Goal: Task Accomplishment & Management: Use online tool/utility

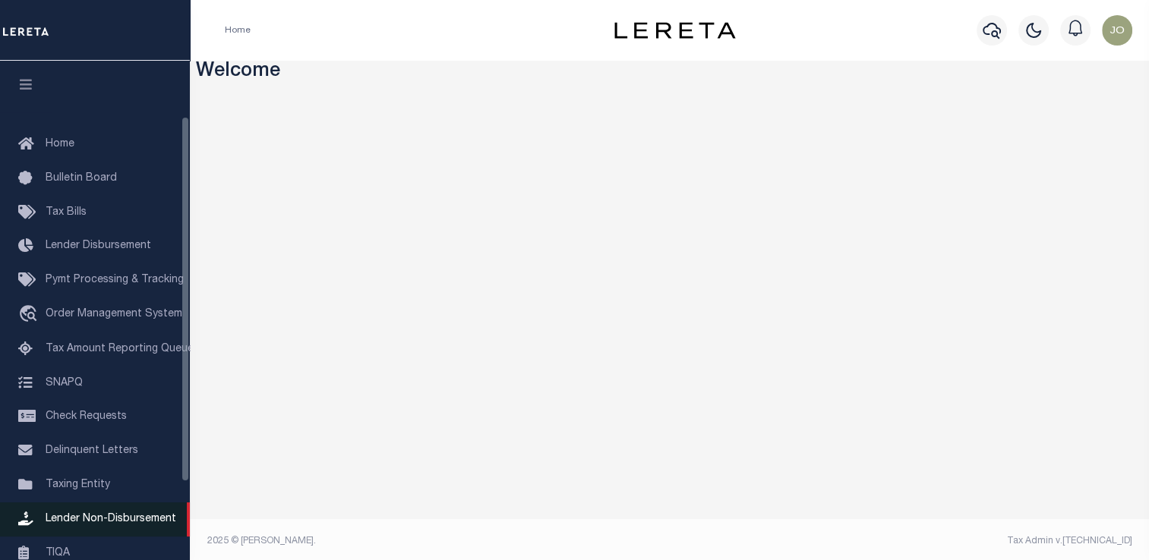
scroll to position [152, 0]
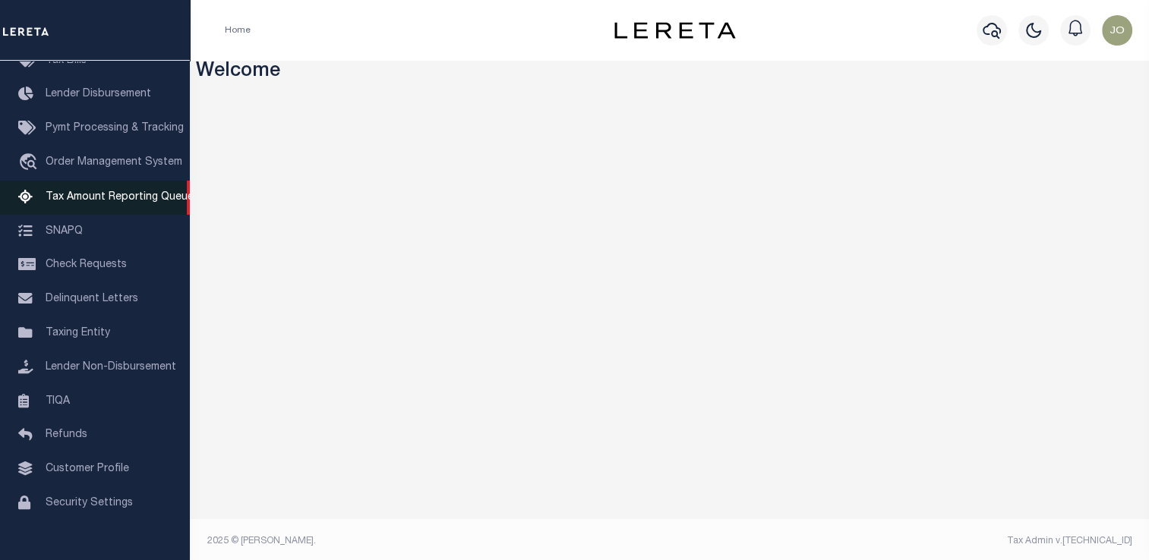
click at [97, 194] on link "Tax Amount Reporting Queue" at bounding box center [95, 198] width 190 height 34
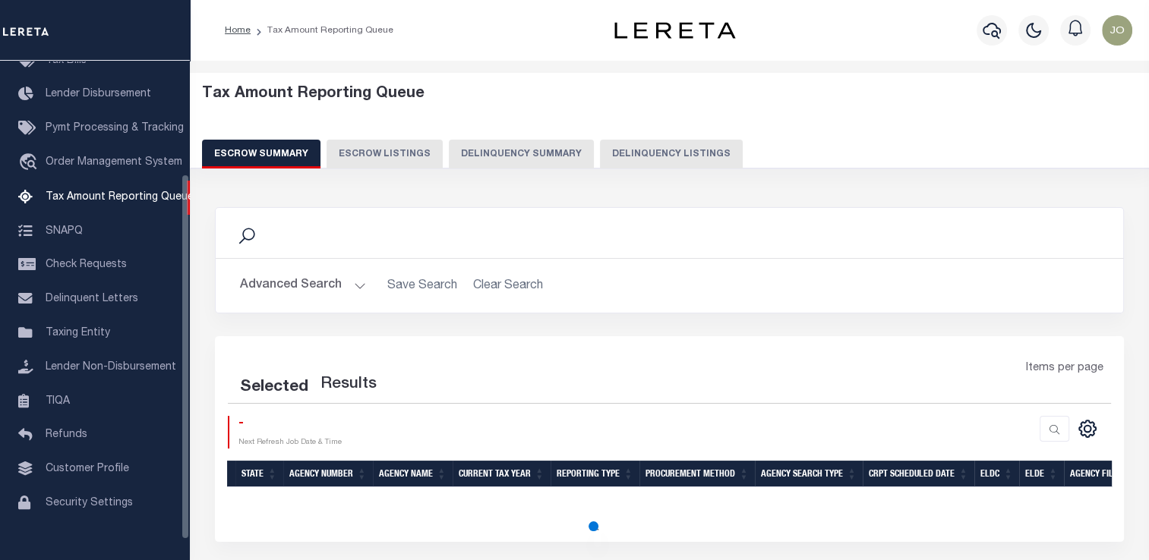
scroll to position [155, 0]
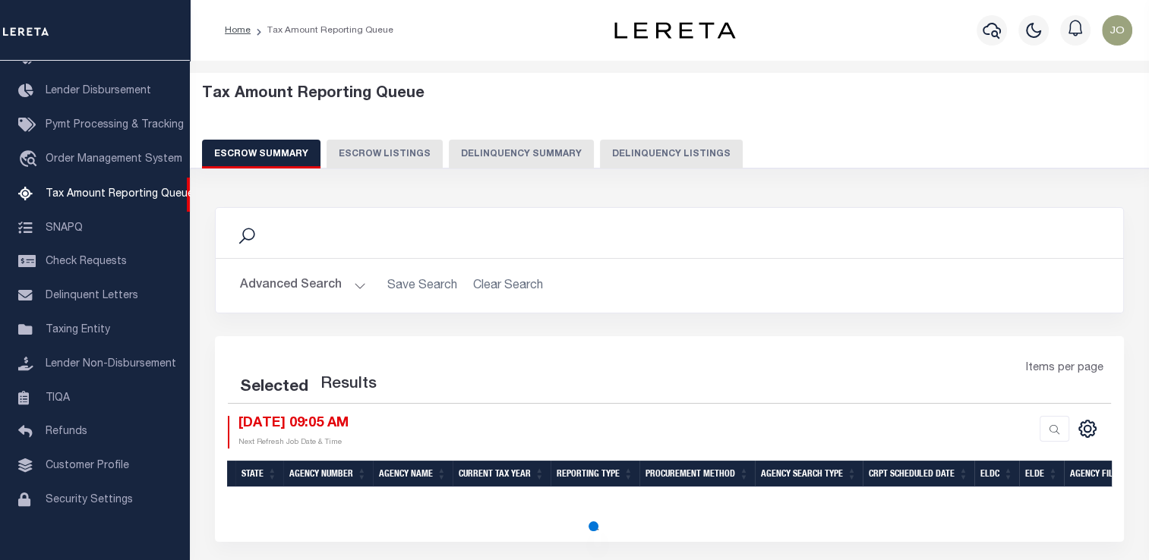
select select "100"
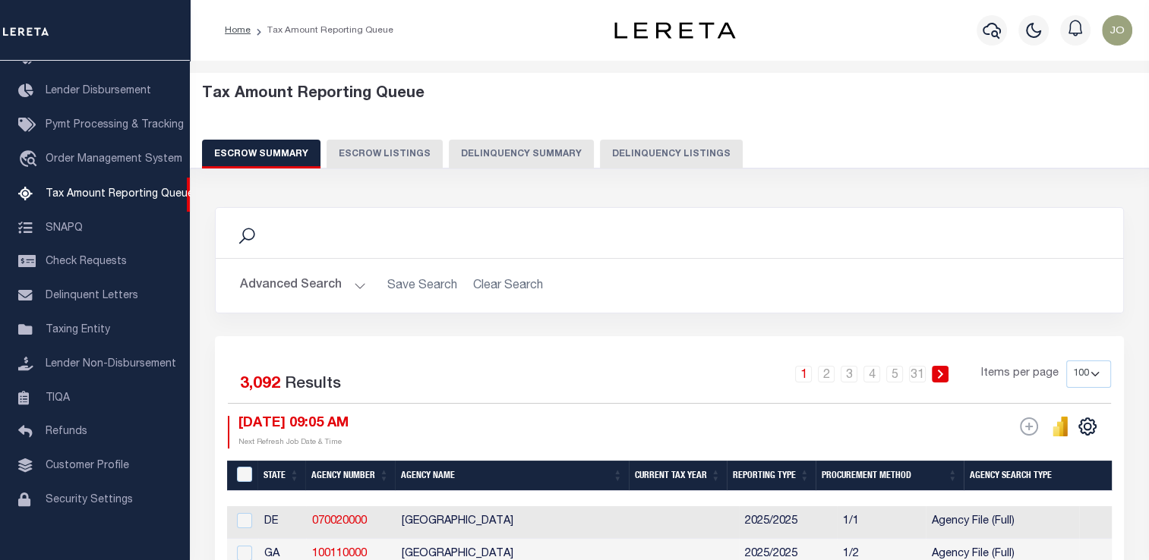
click at [544, 157] on button "Delinquency Summary" at bounding box center [521, 154] width 145 height 29
select select
select select "AnnualDelinquency"
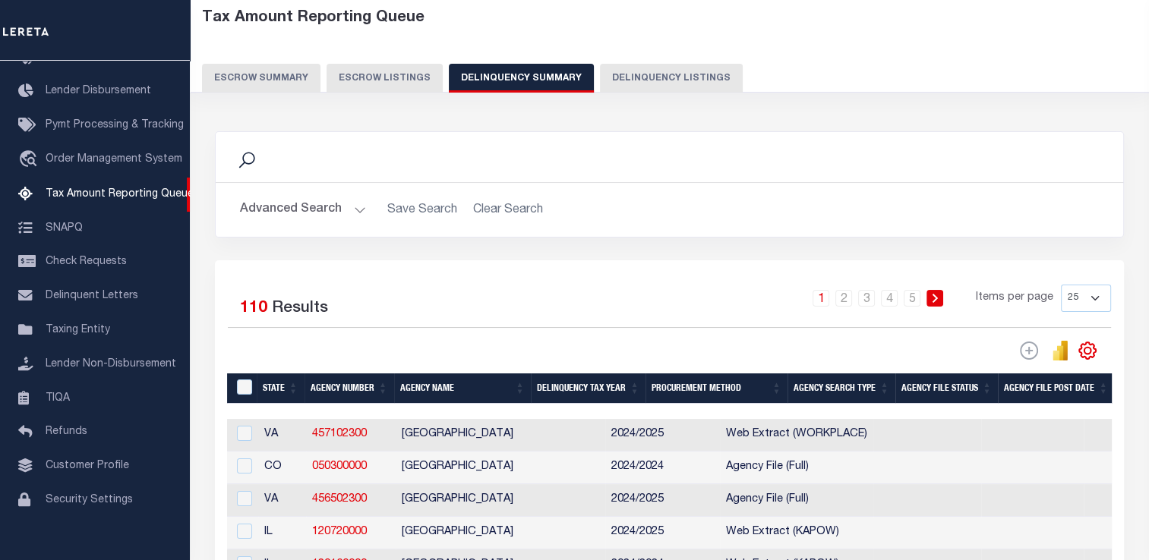
scroll to position [152, 0]
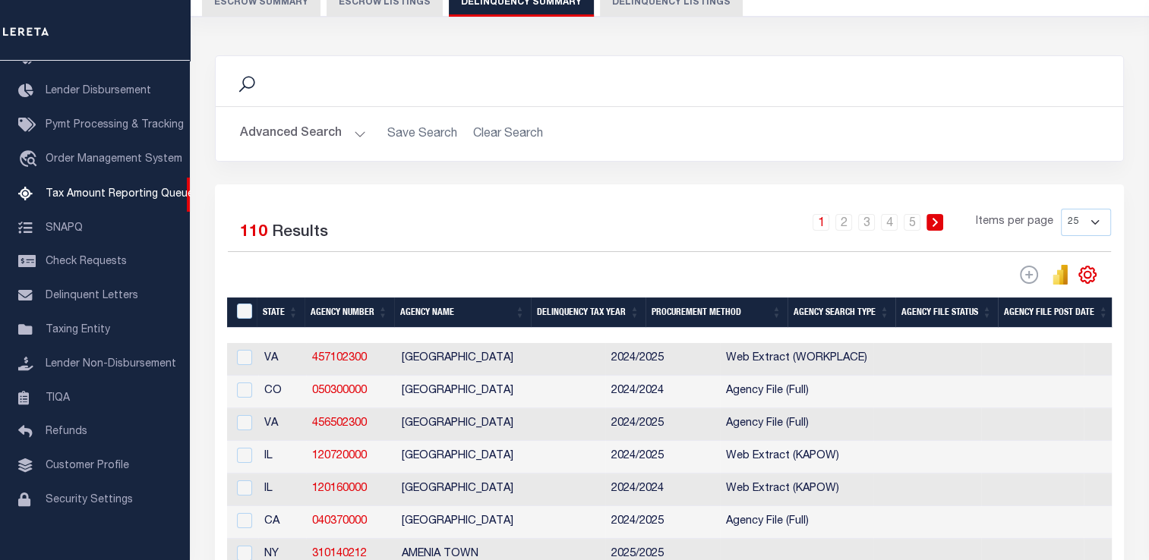
click at [344, 135] on button "Advanced Search" at bounding box center [303, 134] width 126 height 30
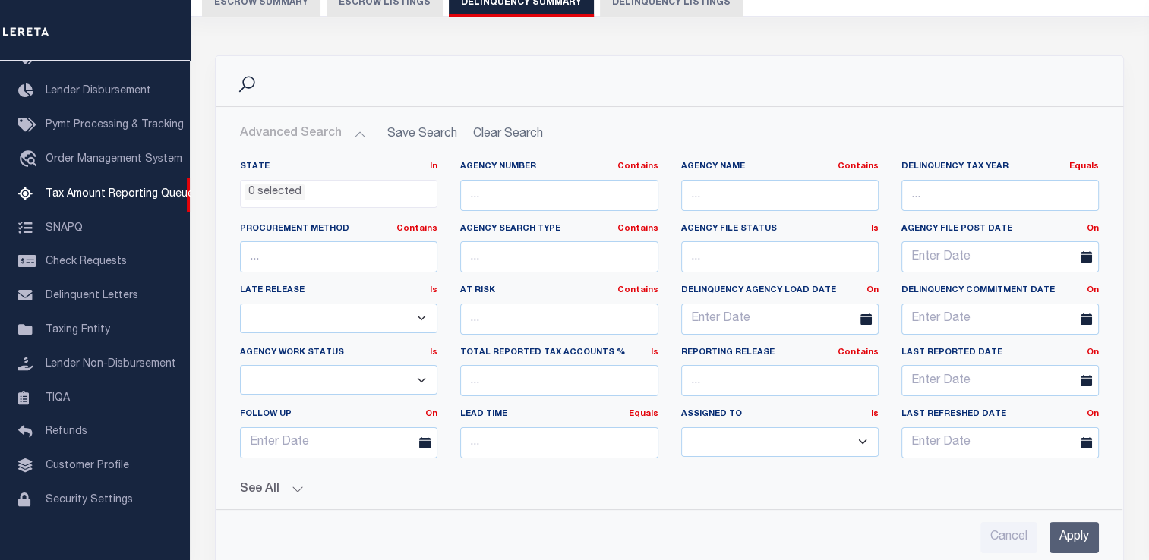
scroll to position [304, 0]
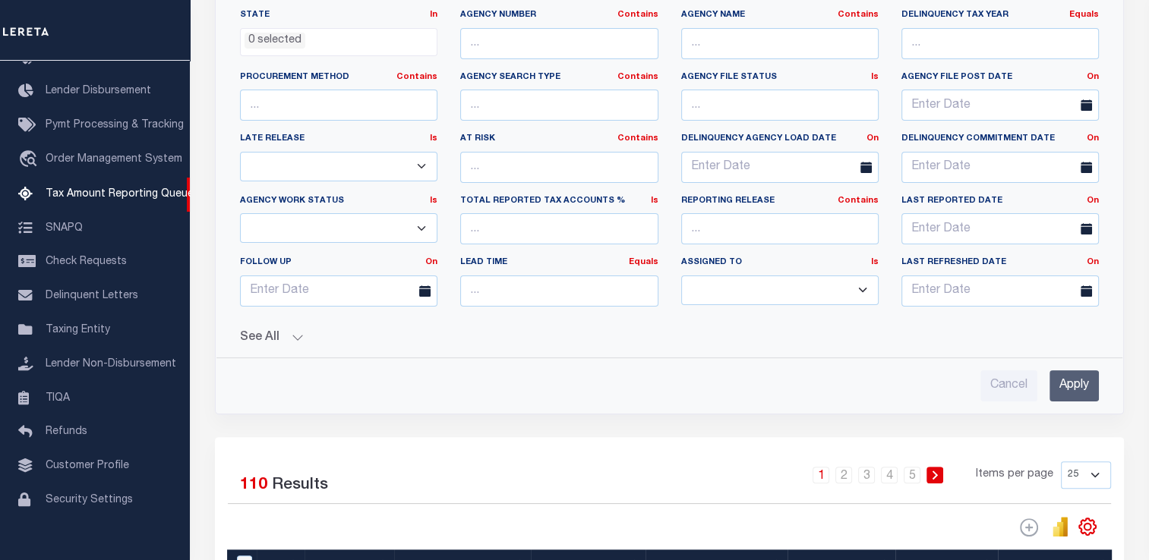
click at [287, 320] on div "See All Work Queue Is Is Contains --ALL-- Delinquent Is" at bounding box center [669, 332] width 859 height 27
click at [289, 333] on button "See All" at bounding box center [669, 338] width 859 height 14
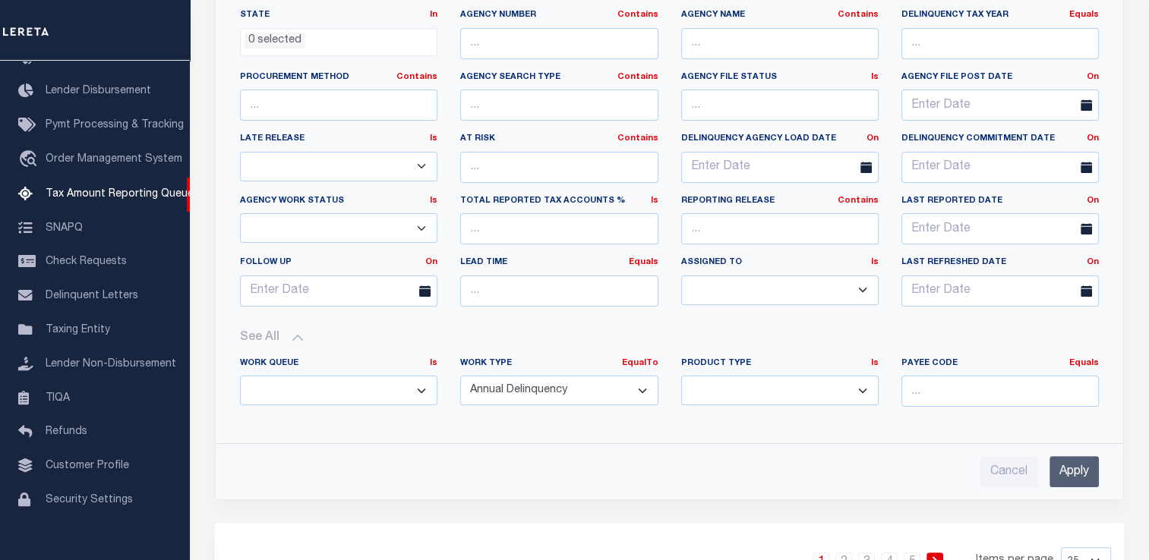
click at [558, 390] on select "Annual Delinquency Back Search Payment Status Check DTRACK" at bounding box center [558, 391] width 197 height 30
select select
click at [460, 376] on select "Annual Delinquency Back Search Payment Status Check DTRACK" at bounding box center [558, 391] width 197 height 30
click at [1057, 472] on input "Apply" at bounding box center [1073, 471] width 49 height 31
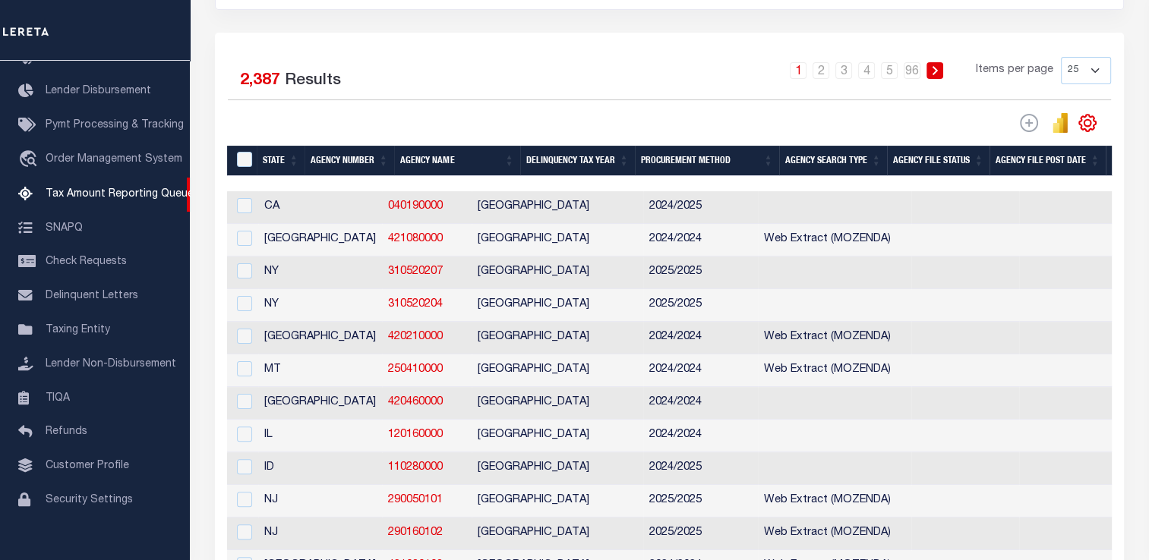
click at [989, 168] on th "Agency File Status" at bounding box center [938, 161] width 102 height 31
click at [990, 168] on th "Agency File Status" at bounding box center [938, 161] width 102 height 31
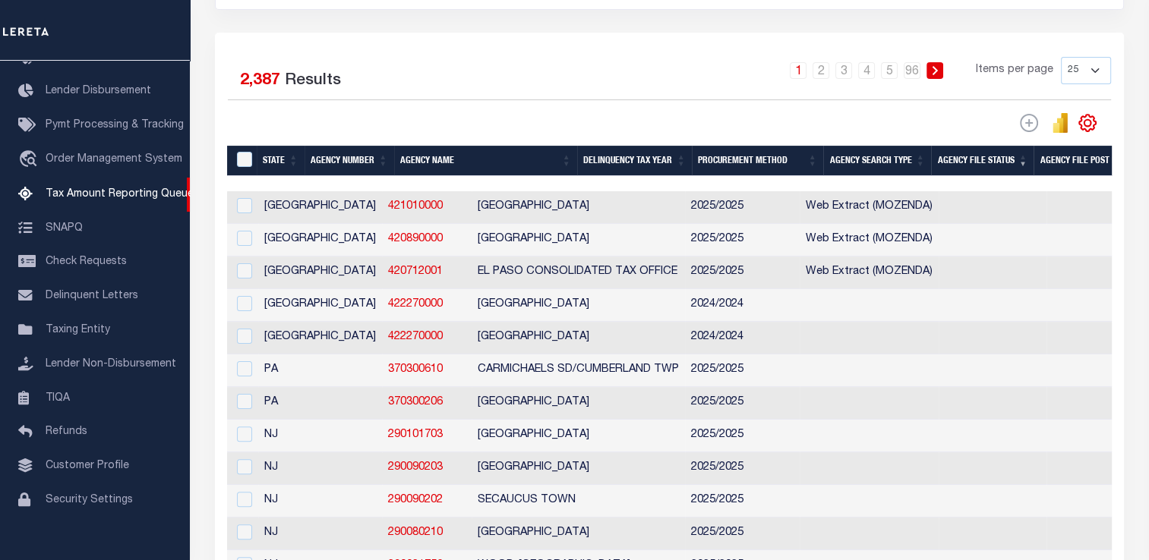
click at [1033, 169] on th "Agency File Status" at bounding box center [982, 161] width 102 height 31
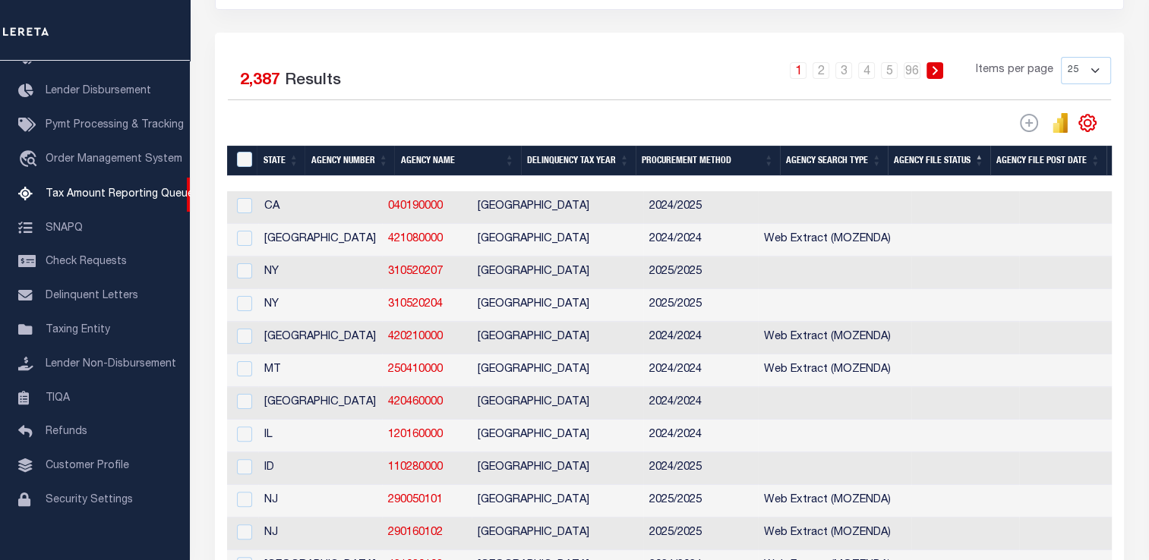
click at [1106, 167] on th "Agency File Post Date" at bounding box center [1048, 161] width 116 height 31
click at [1105, 171] on th "Agency File Post Date" at bounding box center [1047, 161] width 116 height 31
click at [1106, 169] on th "Agency File Post Date" at bounding box center [1048, 161] width 116 height 31
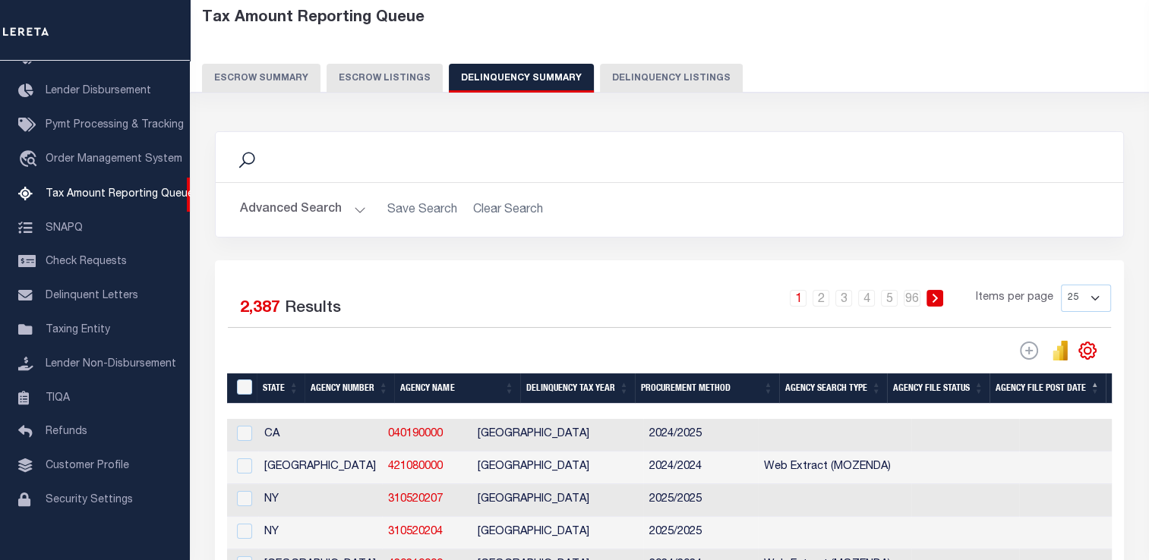
scroll to position [0, 0]
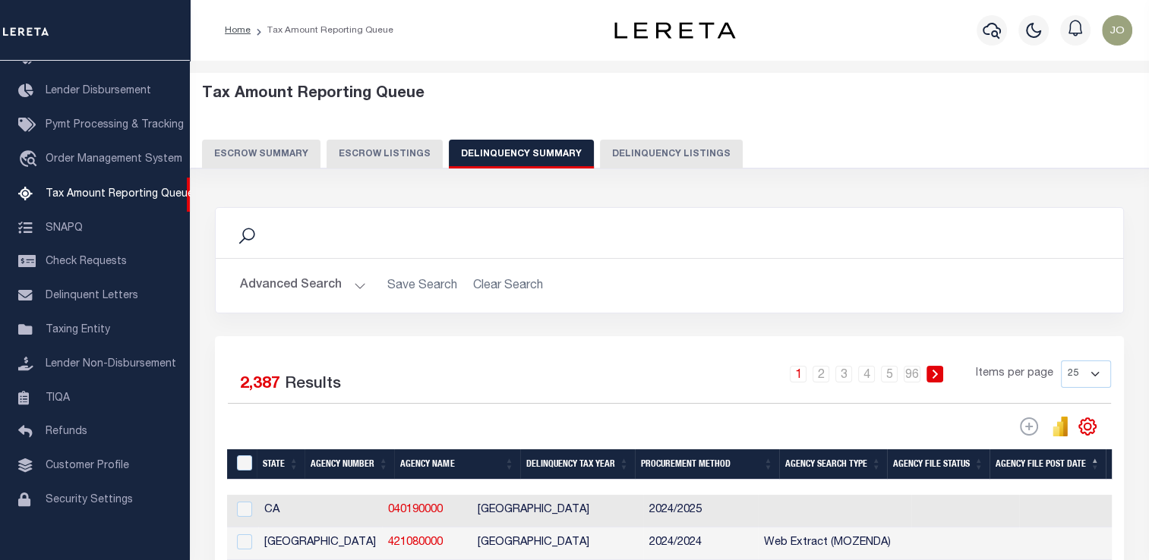
click at [624, 144] on button "Delinquency Listings" at bounding box center [671, 154] width 143 height 29
select select "100"
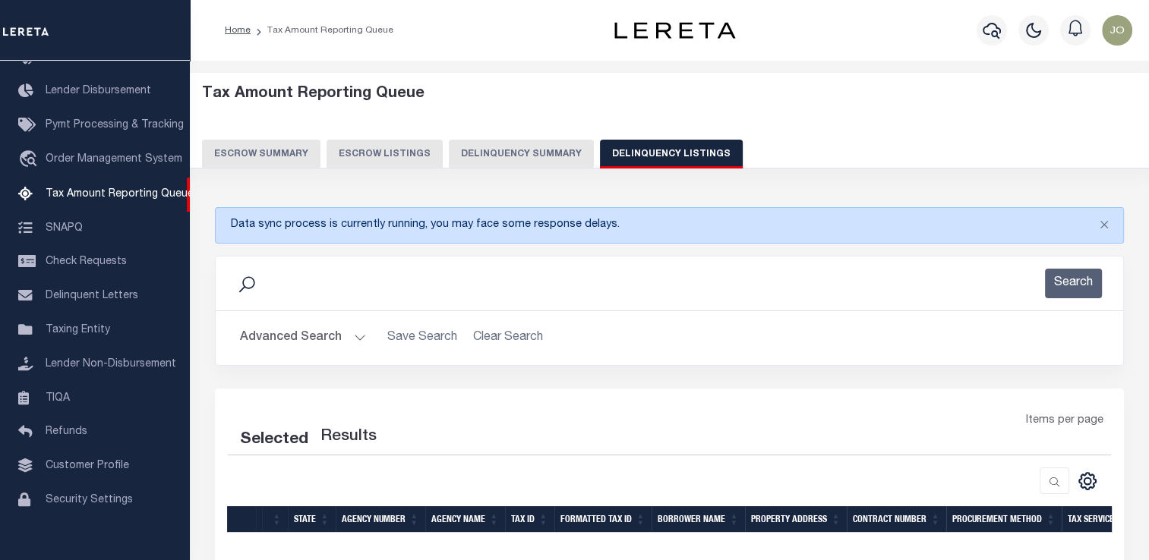
select select "100"
